Goal: Information Seeking & Learning: Learn about a topic

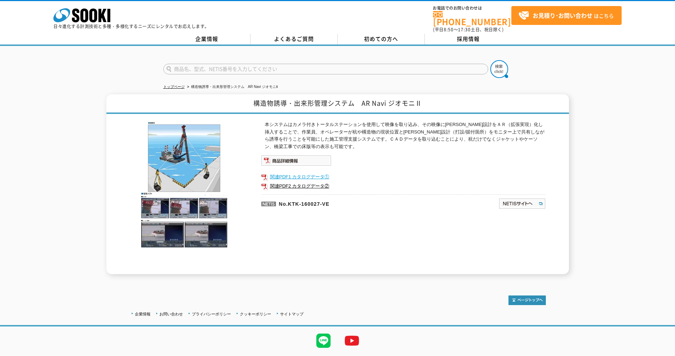
click at [392, 172] on link "関連PDF1 カタログデータ①" at bounding box center [403, 176] width 285 height 9
click at [306, 194] on p "No.KTK-160027-VE" at bounding box center [345, 202] width 169 height 17
click at [301, 182] on link "関連PDF2 カタログデータ②" at bounding box center [403, 185] width 285 height 9
drag, startPoint x: 73, startPoint y: 124, endPoint x: 65, endPoint y: 112, distance: 14.4
click at [73, 124] on div "構造物誘導・出来形管理システム　AR Navi ジオモニⅡ 本システムはカメラ付きトータルステーションを使用して映像を取り込み、その映像に三次元設計をＡＲ（拡…" at bounding box center [337, 184] width 675 height 180
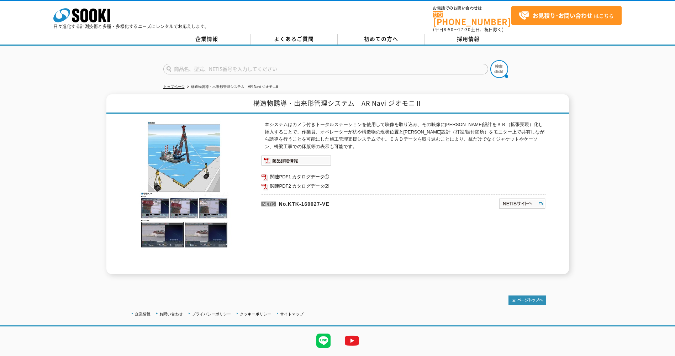
click at [81, 94] on div "構造物誘導・出来形管理システム　AR Navi ジオモニⅡ 本システムはカメラ付きトータルステーションを使用して映像を取り込み、その映像に三次元設計をＡＲ（拡…" at bounding box center [337, 184] width 675 height 180
click at [108, 81] on div "トップページ 構造物誘導・出来形管理システム　AR Navi ジオモニⅡ 構造物誘導・出来形管理システム　AR Navi ジオモニⅡ 本システムはカメラ付きト…" at bounding box center [337, 163] width 675 height 235
click at [243, 64] on input "text" at bounding box center [325, 69] width 325 height 11
type input "パイルウォッチ"
click at [490, 60] on button at bounding box center [499, 69] width 18 height 18
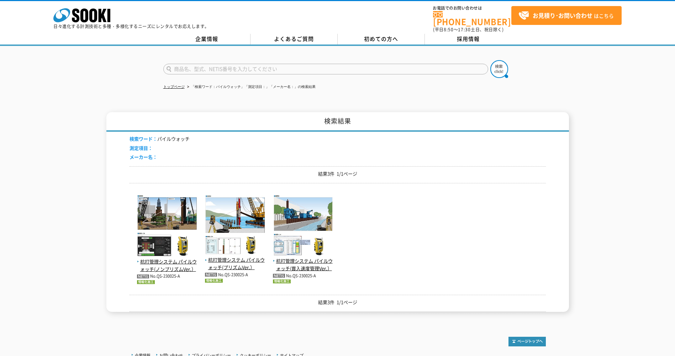
click at [70, 290] on div "検索結果 検索ワード： パイルウォッチ 測定項目： メーカー名： 結果3件 1/1ページ 杭打管理システム パイルウォッチ(ノンプリズムVer.） No.QS…" at bounding box center [337, 212] width 675 height 200
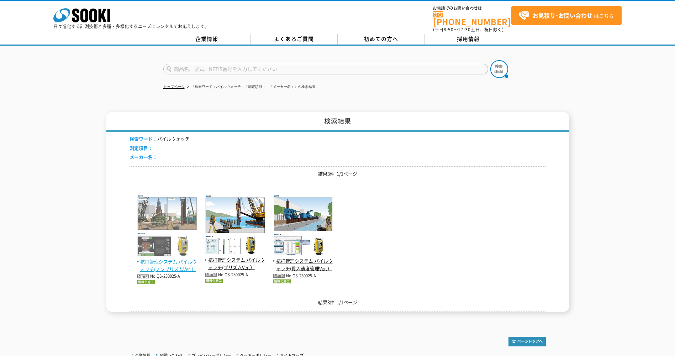
click at [171, 263] on span "杭打管理システム パイルウォッチ(ノンプリズムVer.）" at bounding box center [167, 265] width 60 height 15
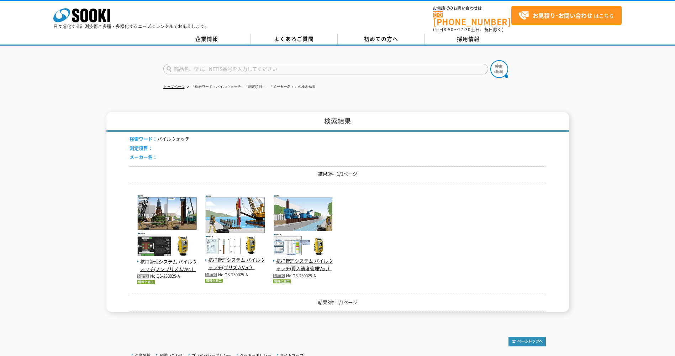
click at [81, 217] on div "検索結果 検索ワード： パイルウォッチ 測定項目： メーカー名： 結果3件 1/1ページ 杭打管理システム パイルウォッチ(ノンプリズムVer.） No.QS…" at bounding box center [337, 212] width 675 height 200
click at [80, 285] on div "検索結果 検索ワード： パイルウォッチ 測定項目： メーカー名： 結果3件 1/1ページ 杭打管理システム パイルウォッチ(ノンプリズムVer.） No.QS…" at bounding box center [337, 212] width 675 height 200
click at [70, 285] on div "検索結果 検索ワード： パイルウォッチ 測定項目： メーカー名： 結果3件 1/1ページ 杭打管理システム パイルウォッチ(ノンプリズムVer.） No.QS…" at bounding box center [337, 212] width 675 height 200
click at [70, 281] on div "検索結果 検索ワード： パイルウォッチ 測定項目： メーカー名： 結果3件 1/1ページ 杭打管理システム パイルウォッチ(ノンプリズムVer.） No.QS…" at bounding box center [337, 212] width 675 height 200
click at [54, 206] on div "検索結果 検索ワード： パイルウォッチ 測定項目： メーカー名： 結果3件 1/1ページ 杭打管理システム パイルウォッチ(ノンプリズムVer.） No.QS…" at bounding box center [337, 212] width 675 height 200
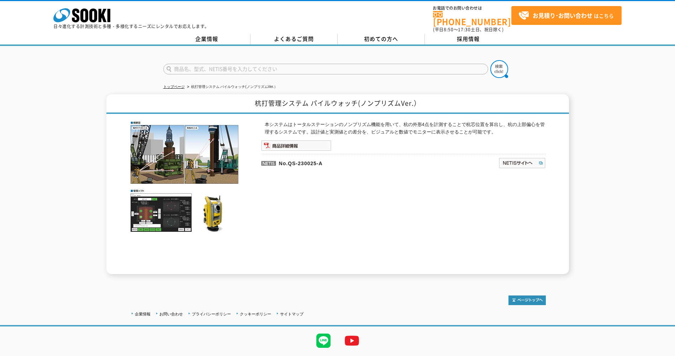
click at [289, 161] on p "No.QS-230025-A" at bounding box center [345, 162] width 169 height 17
click at [287, 154] on p "No.QS-230025-A" at bounding box center [345, 162] width 169 height 17
click at [288, 145] on img at bounding box center [296, 145] width 70 height 11
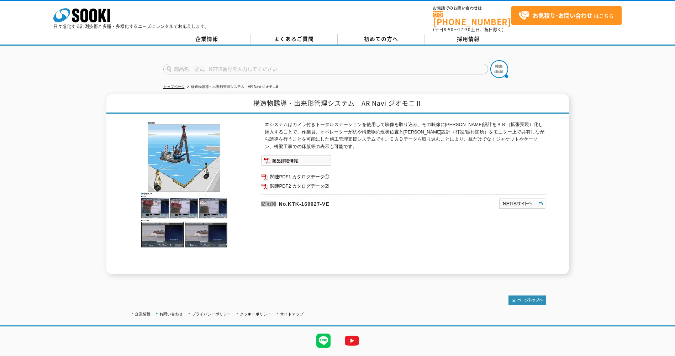
click at [203, 66] on input "text" at bounding box center [325, 69] width 325 height 11
type input "パイルウォッチ"
click at [490, 60] on button at bounding box center [499, 69] width 18 height 18
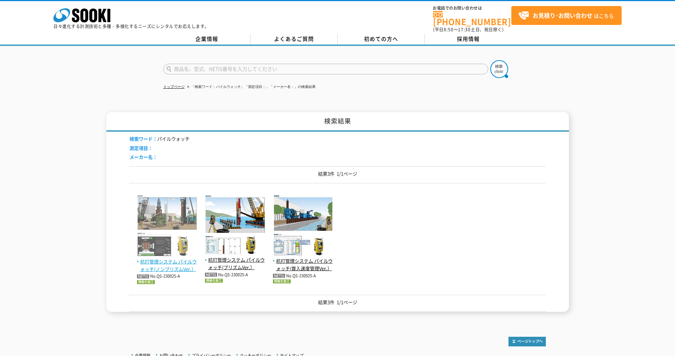
click at [172, 251] on img at bounding box center [167, 226] width 60 height 63
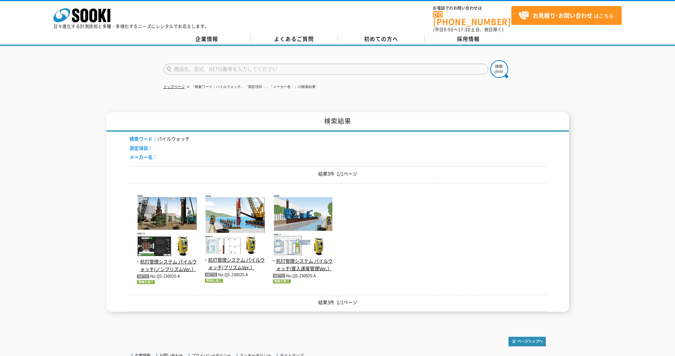
click at [57, 219] on div "検索結果 検索ワード： パイルウォッチ 測定項目： メーカー名： 結果3件 1/1ページ 杭打管理システム パイルウォッチ(ノンプリズムVer.） No.QS…" at bounding box center [337, 212] width 675 height 200
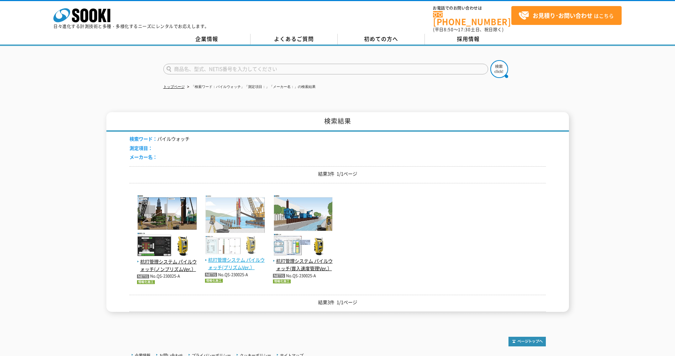
click at [228, 262] on span "杭打管理システム パイルウォッチ(プリズムVer.）" at bounding box center [235, 263] width 60 height 15
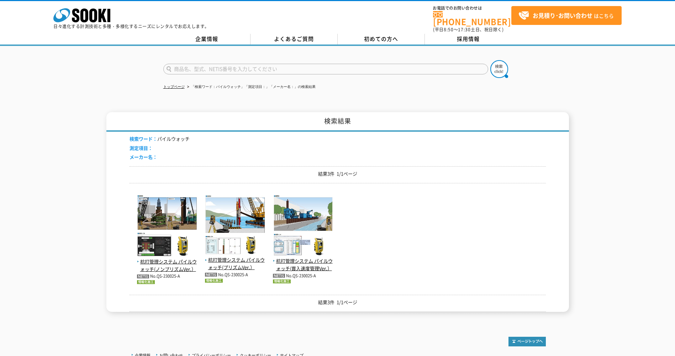
click at [265, 302] on div "結果3件 1/1ページ" at bounding box center [337, 302] width 416 height 17
drag, startPoint x: 310, startPoint y: 300, endPoint x: 310, endPoint y: 268, distance: 32.0
click at [310, 299] on p "結果3件 1/1ページ" at bounding box center [337, 301] width 416 height 7
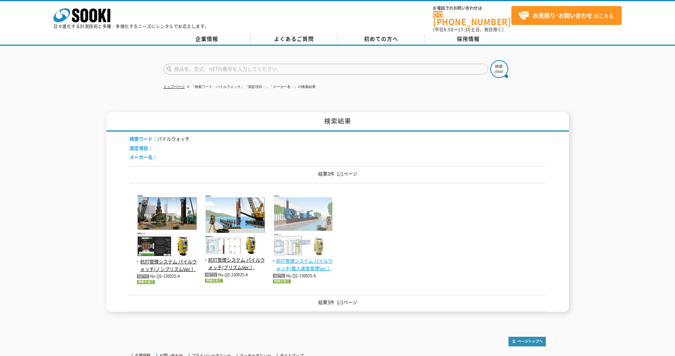
click at [309, 261] on span "杭打管理システム パイルウォッチ(貫入速度管理Ver.）" at bounding box center [303, 264] width 60 height 15
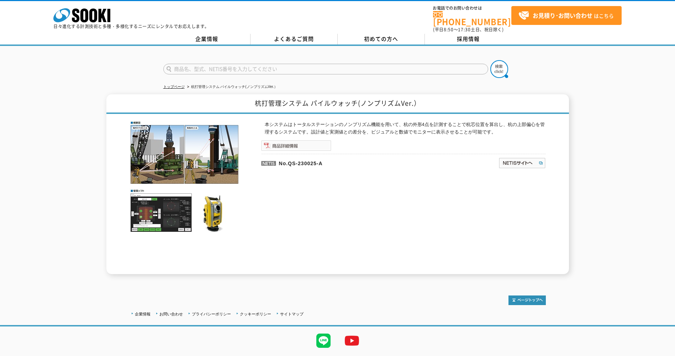
click at [290, 140] on img at bounding box center [296, 145] width 70 height 11
click at [20, 241] on div "杭打管理システム パイルウォッチ(ノンプリズムVer.） 本システムはトータルステーションのノンプリズム機能を用いて、杭の外形4点を計測することで杭芯位置を算…" at bounding box center [337, 184] width 675 height 180
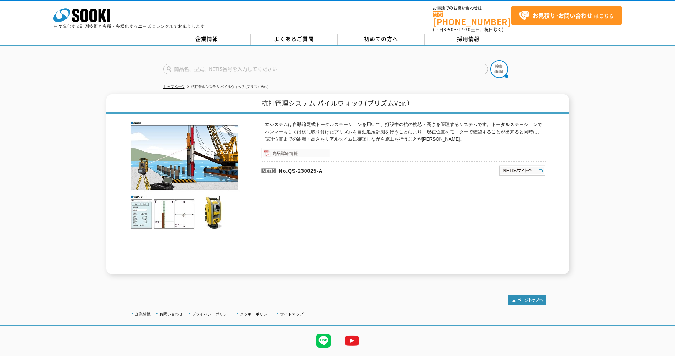
click at [305, 149] on img at bounding box center [296, 153] width 70 height 11
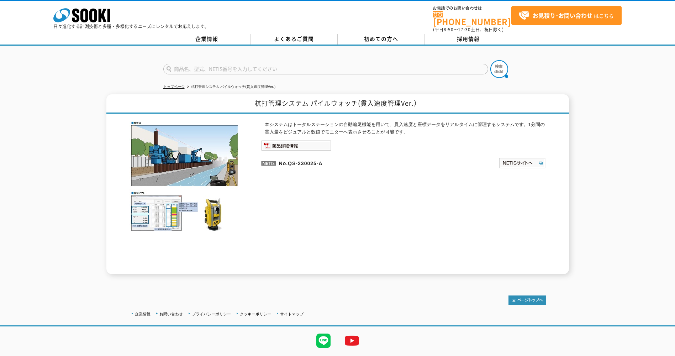
click at [293, 147] on div "本システムはトータルステーションの自動追尾機能を用いて、貫入速度と座標データをリアルタイムに管理するシステムです。1分間の貫入量をビジュアルと数値でモニターへ…" at bounding box center [403, 197] width 285 height 153
click at [296, 144] on img at bounding box center [296, 145] width 70 height 11
